Goal: Task Accomplishment & Management: Manage account settings

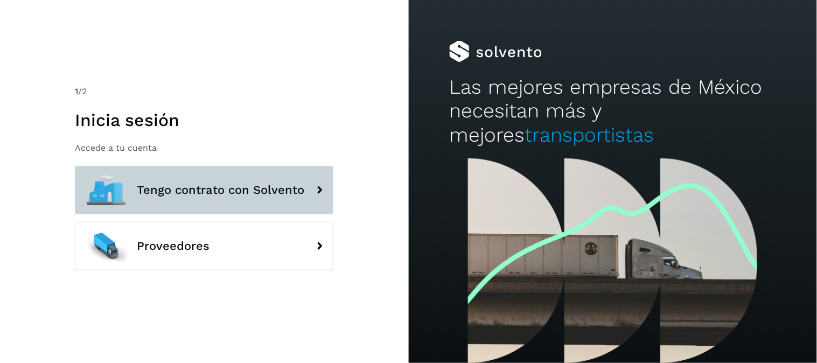
click at [224, 186] on span "Tengo contrato con Solvento" at bounding box center [221, 190] width 168 height 13
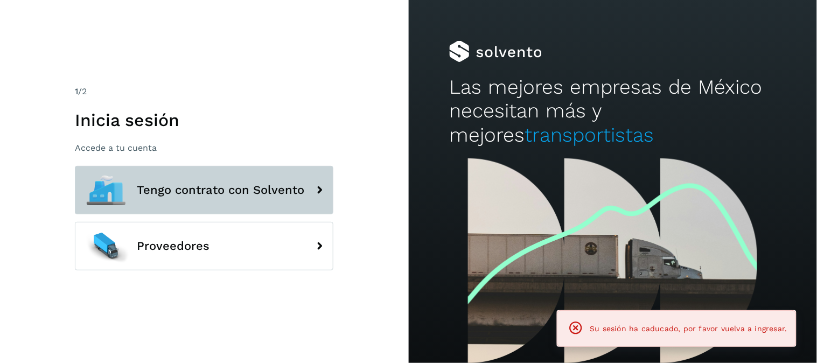
click at [232, 195] on span "Tengo contrato con Solvento" at bounding box center [221, 190] width 168 height 13
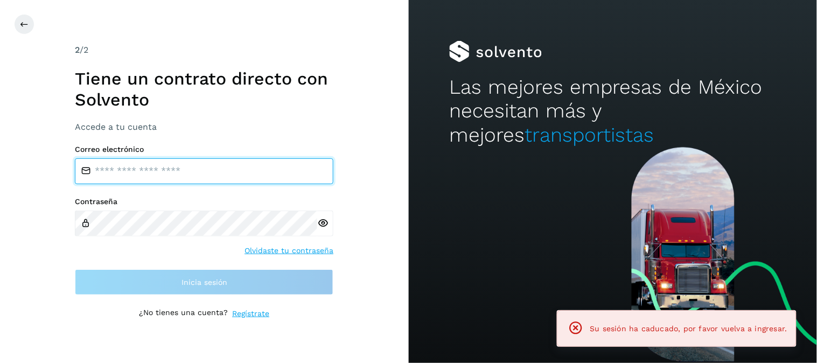
click at [237, 168] on input "email" at bounding box center [204, 171] width 259 height 26
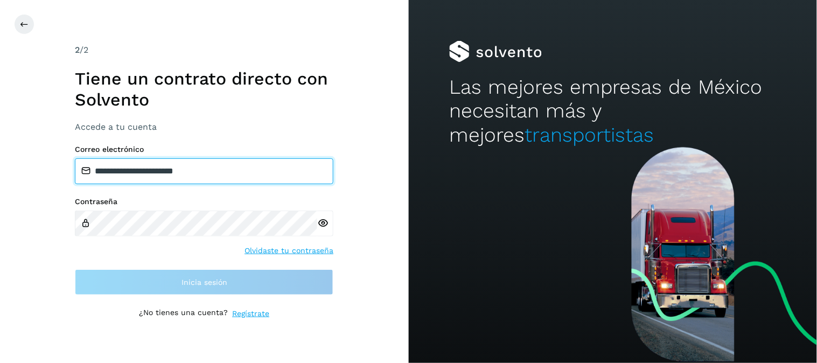
click at [238, 165] on input "**********" at bounding box center [204, 171] width 259 height 26
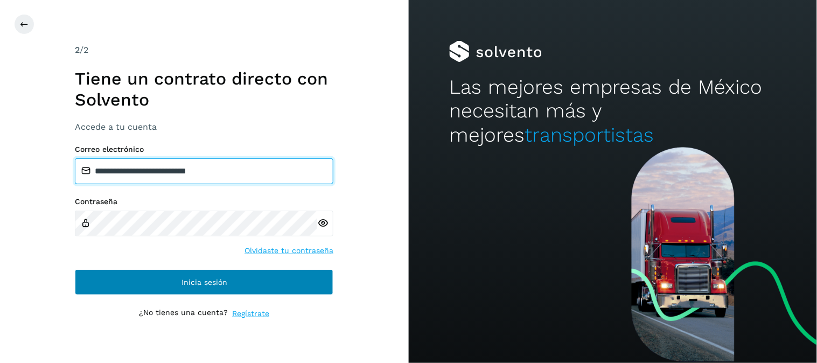
type input "**********"
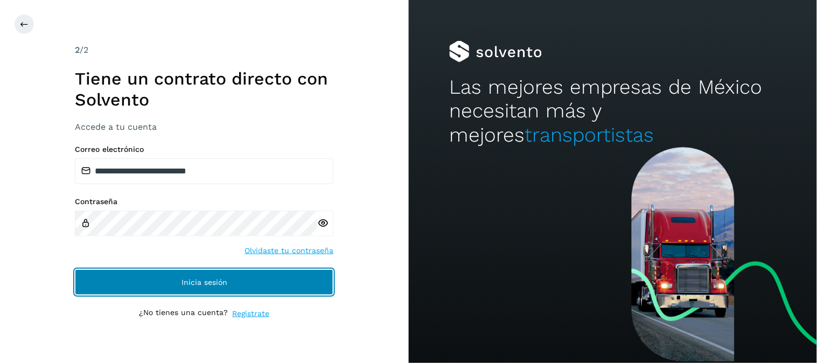
click at [246, 282] on button "Inicia sesión" at bounding box center [204, 282] width 259 height 26
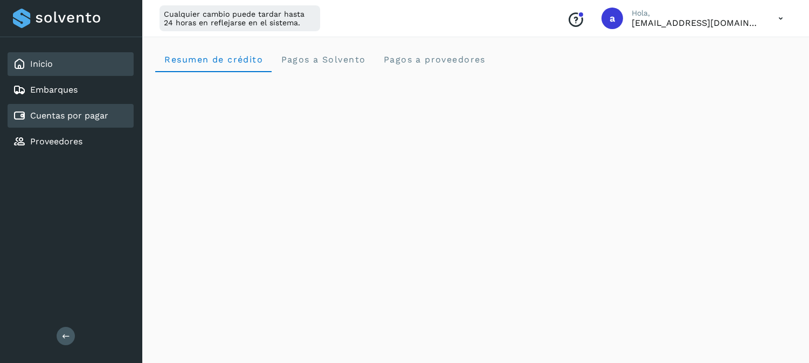
click at [93, 117] on link "Cuentas por pagar" at bounding box center [69, 115] width 78 height 10
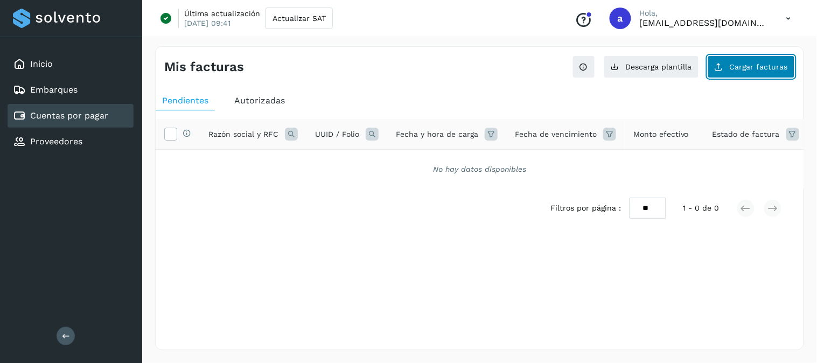
click at [738, 65] on span "Cargar facturas" at bounding box center [759, 67] width 58 height 8
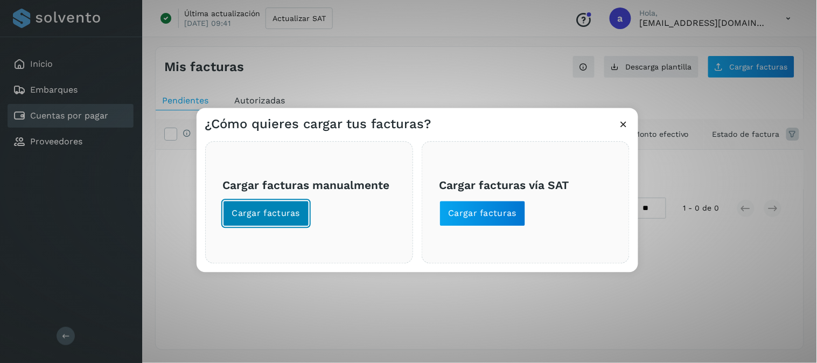
click at [281, 212] on span "Cargar facturas" at bounding box center [266, 214] width 68 height 12
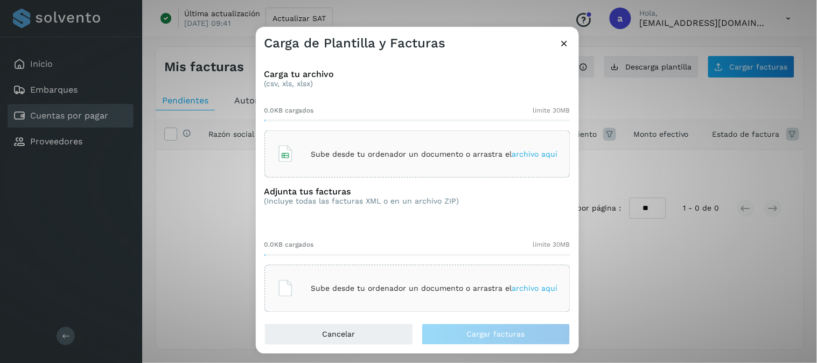
click at [393, 149] on p "Sube desde tu ordenador un documento o arrastra el archivo aquí" at bounding box center [434, 153] width 247 height 9
click at [385, 293] on p "Sube desde tu ordenador un documento o arrastra el archivo aquí" at bounding box center [434, 288] width 247 height 9
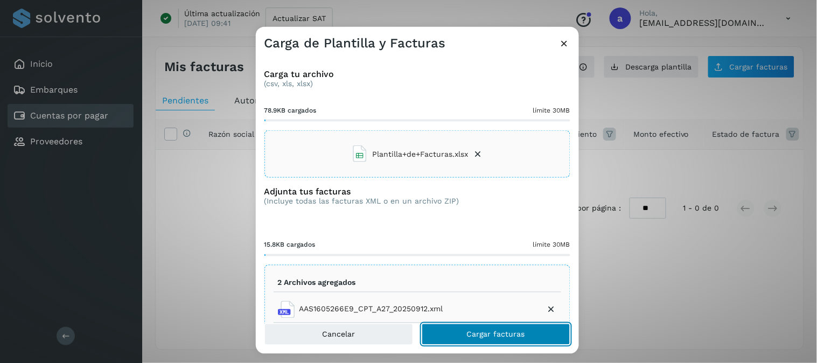
click at [498, 330] on span "Cargar facturas" at bounding box center [496, 334] width 58 height 8
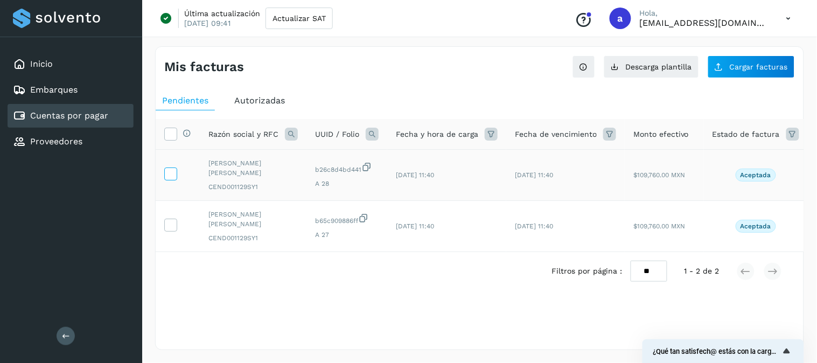
click at [170, 169] on icon at bounding box center [170, 173] width 11 height 11
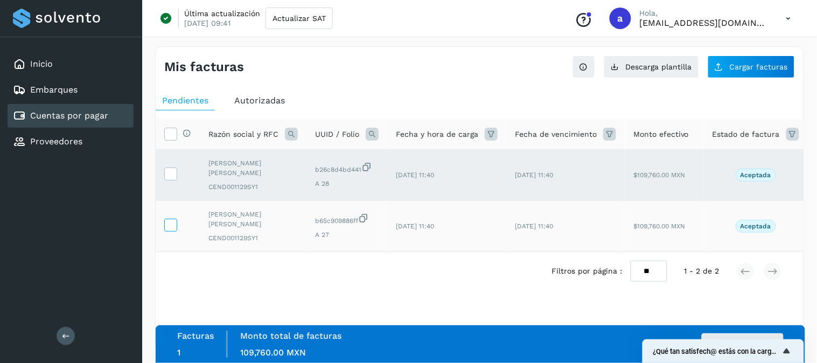
click at [168, 225] on icon at bounding box center [170, 224] width 11 height 11
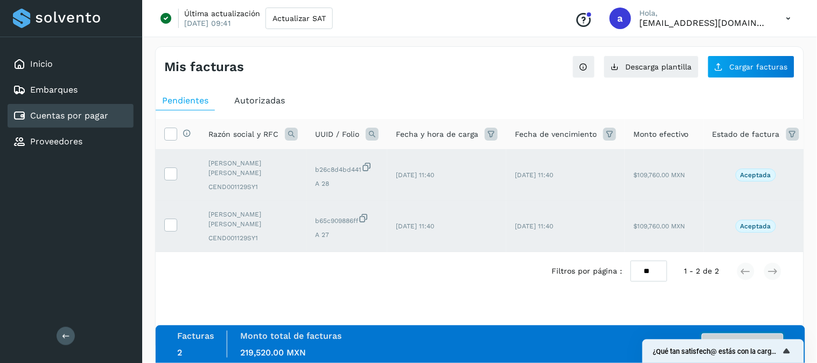
click at [765, 335] on button "Autorizar facturas" at bounding box center [743, 345] width 82 height 22
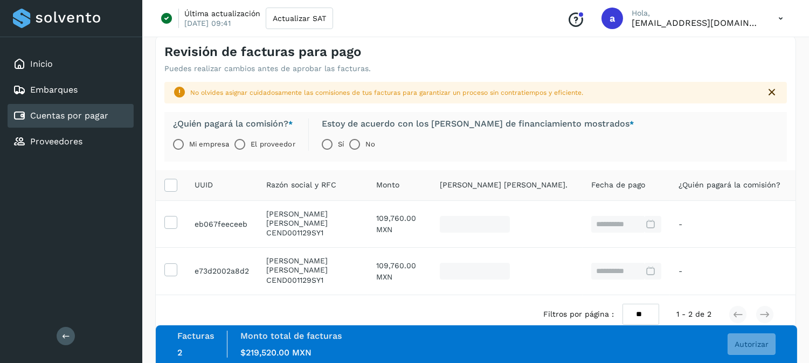
scroll to position [65, 0]
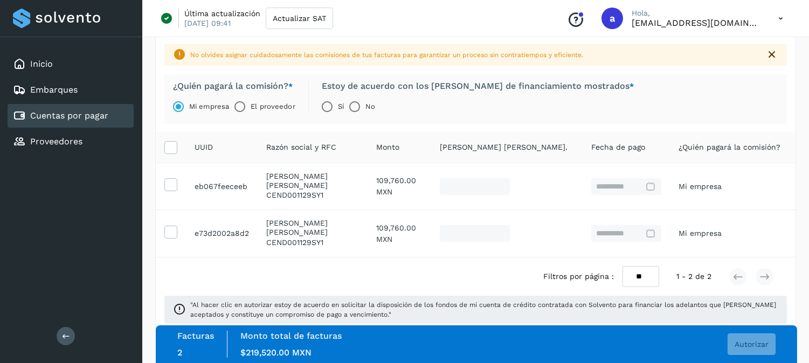
click at [362, 349] on div "Facturas 2 Monto total de facturas Monto $219,520.00 MXN Autorizar" at bounding box center [476, 344] width 598 height 27
click at [745, 352] on button "Autorizar" at bounding box center [751, 345] width 48 height 22
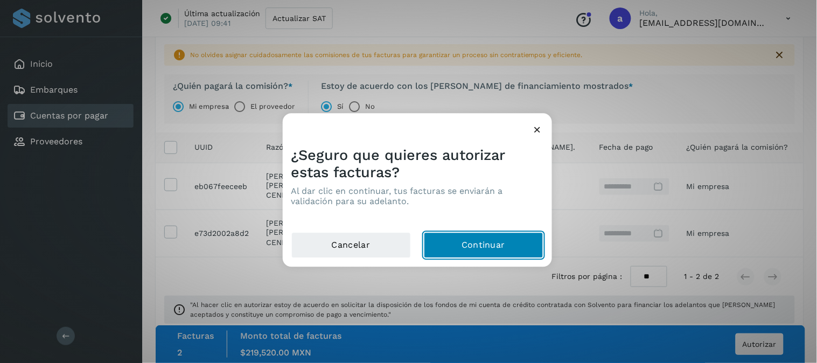
click at [487, 235] on button "Continuar" at bounding box center [484, 246] width 120 height 26
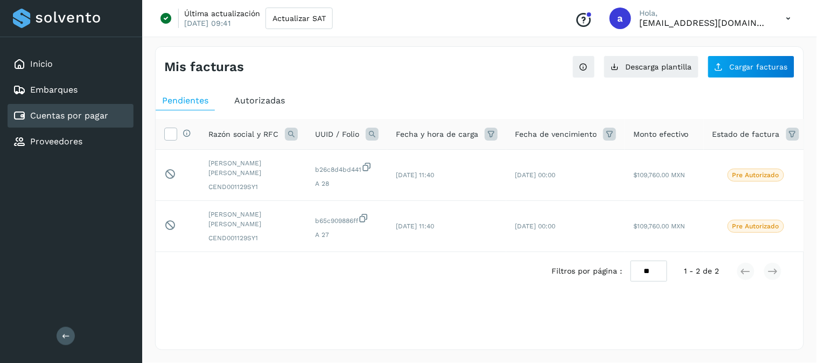
click at [391, 65] on div "Mis facturas" at bounding box center [322, 67] width 316 height 16
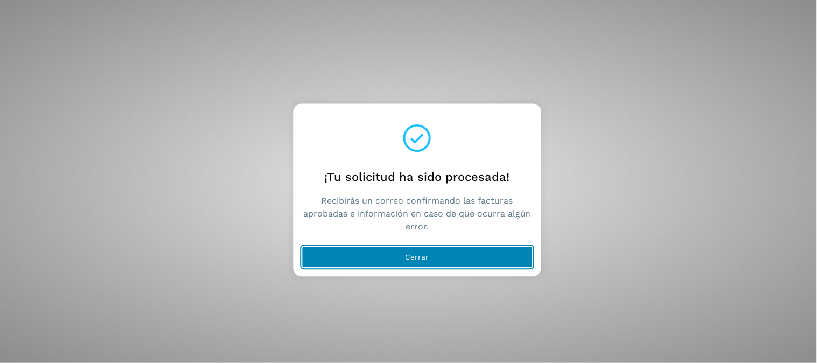
click at [393, 258] on button "Cerrar" at bounding box center [417, 258] width 231 height 22
